Goal: Task Accomplishment & Management: Manage account settings

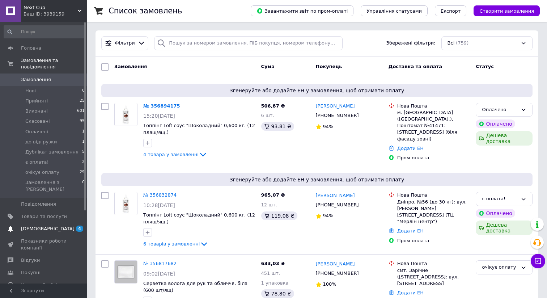
click at [28, 226] on span "[DEMOGRAPHIC_DATA]" at bounding box center [48, 229] width 54 height 7
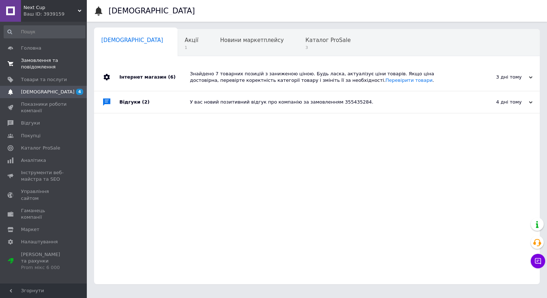
click at [37, 65] on span "Замовлення та повідомлення" at bounding box center [44, 63] width 46 height 13
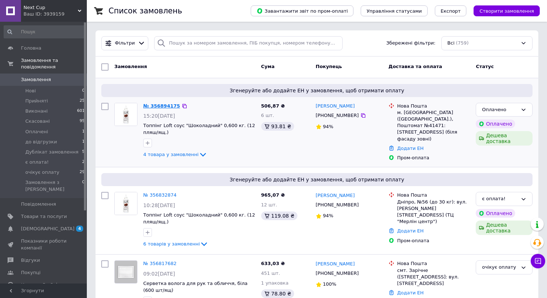
click at [156, 103] on link "№ 356894175" at bounding box center [161, 105] width 37 height 5
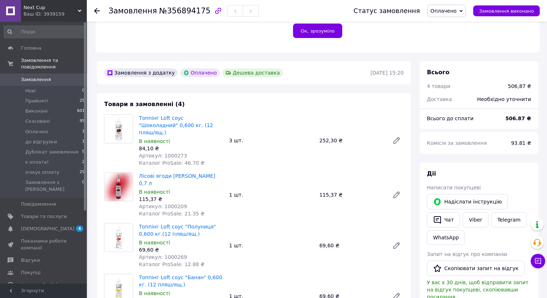
scroll to position [252, 0]
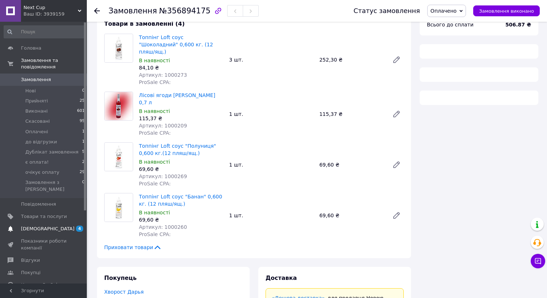
scroll to position [252, 0]
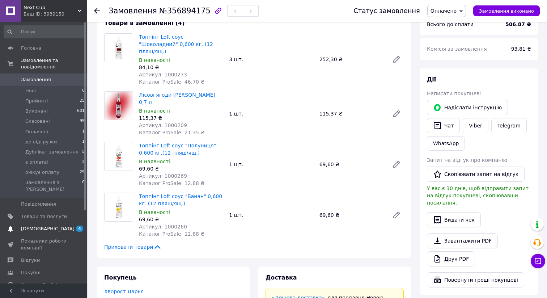
click at [26, 226] on span "[DEMOGRAPHIC_DATA]" at bounding box center [48, 229] width 54 height 7
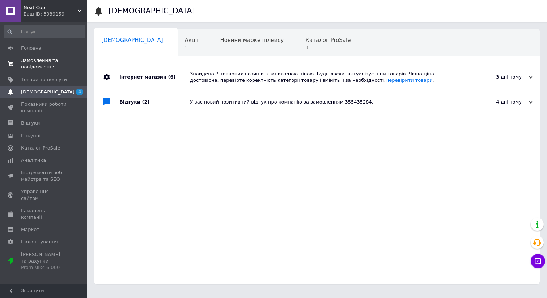
click at [23, 64] on span "Замовлення та повідомлення" at bounding box center [44, 63] width 46 height 13
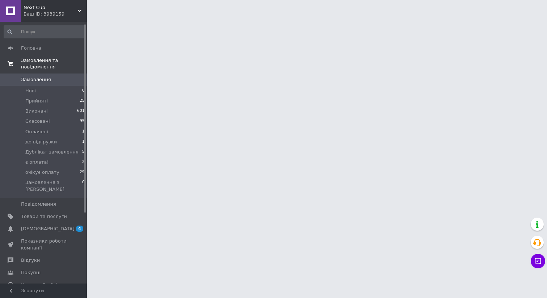
scroll to position [4, 0]
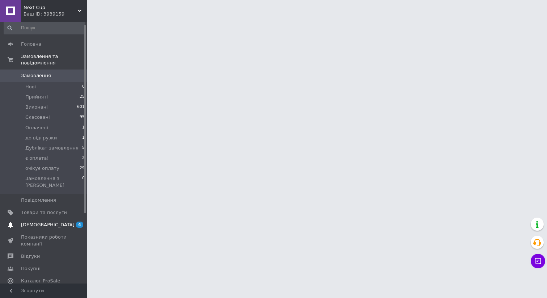
click at [31, 222] on span "[DEMOGRAPHIC_DATA]" at bounding box center [48, 225] width 54 height 7
